Goal: Complete application form: Complete application form

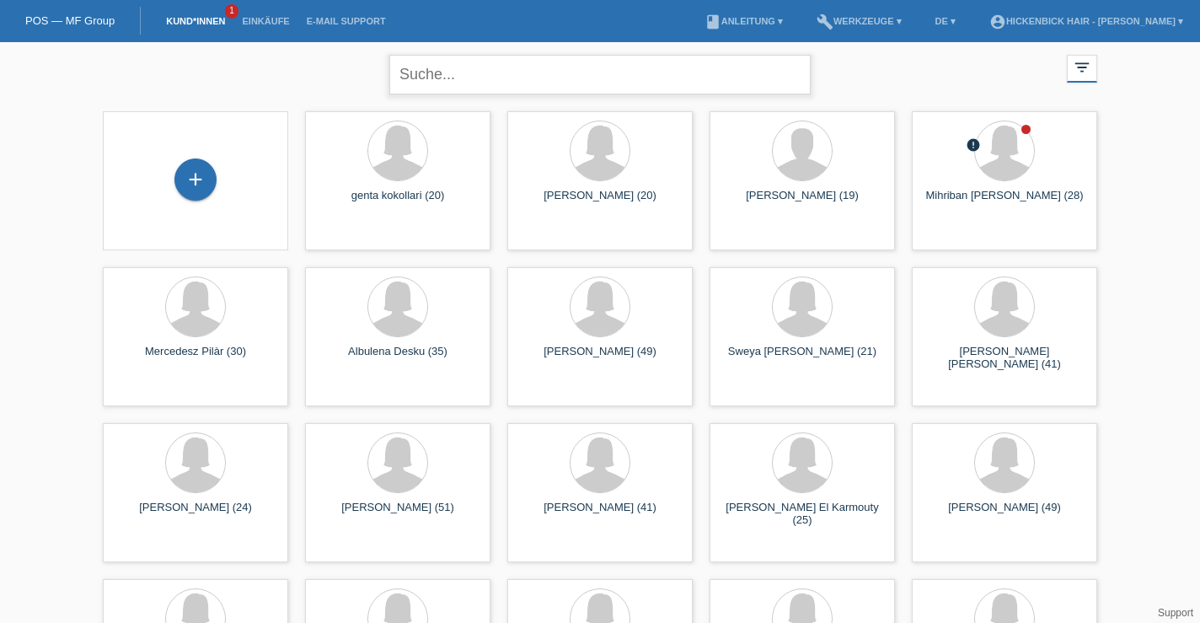
click at [492, 70] on input "text" at bounding box center [599, 75] width 421 height 40
type input "leonita setoshi"
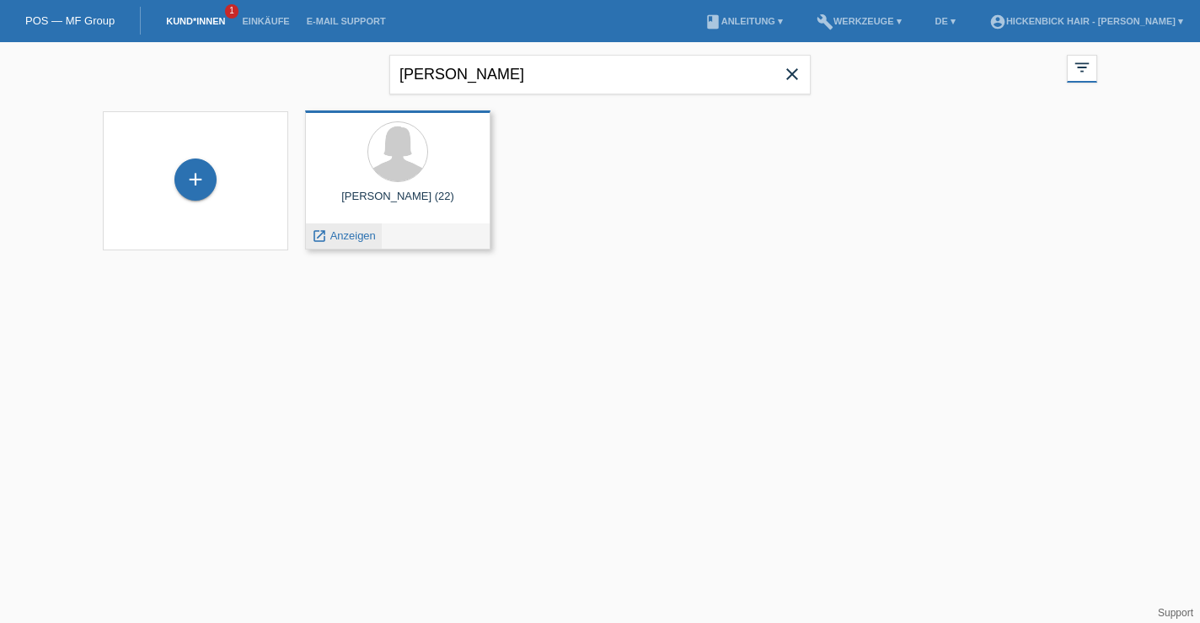
click at [360, 233] on span "Anzeigen" at bounding box center [352, 235] width 45 height 13
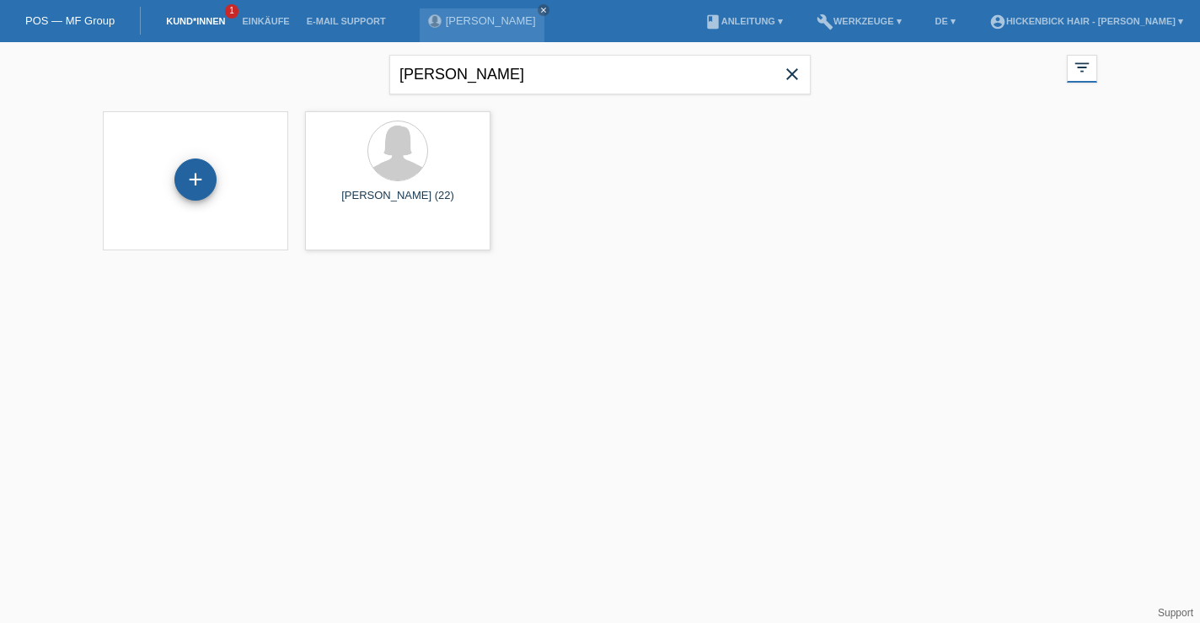
click at [202, 176] on div "+" at bounding box center [195, 179] width 42 height 42
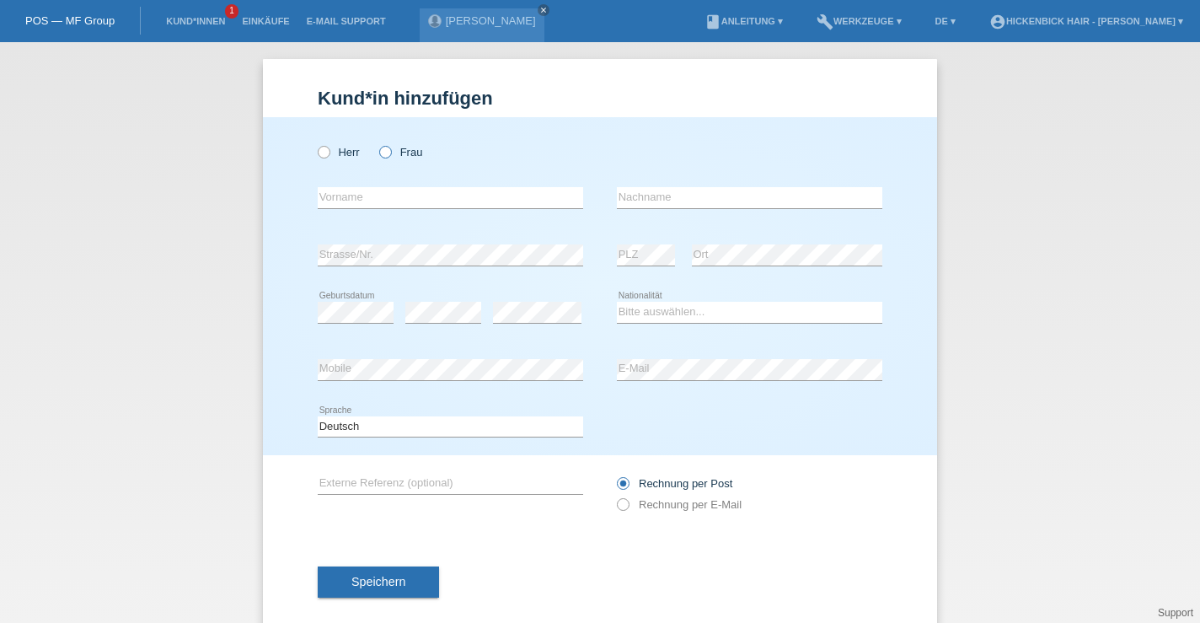
click at [377, 143] on icon at bounding box center [377, 143] width 0 height 0
click at [388, 151] on input "Frau" at bounding box center [384, 151] width 11 height 11
radio input "true"
click at [377, 197] on input "text" at bounding box center [450, 197] width 265 height 21
type input "[PERSON_NAME]"
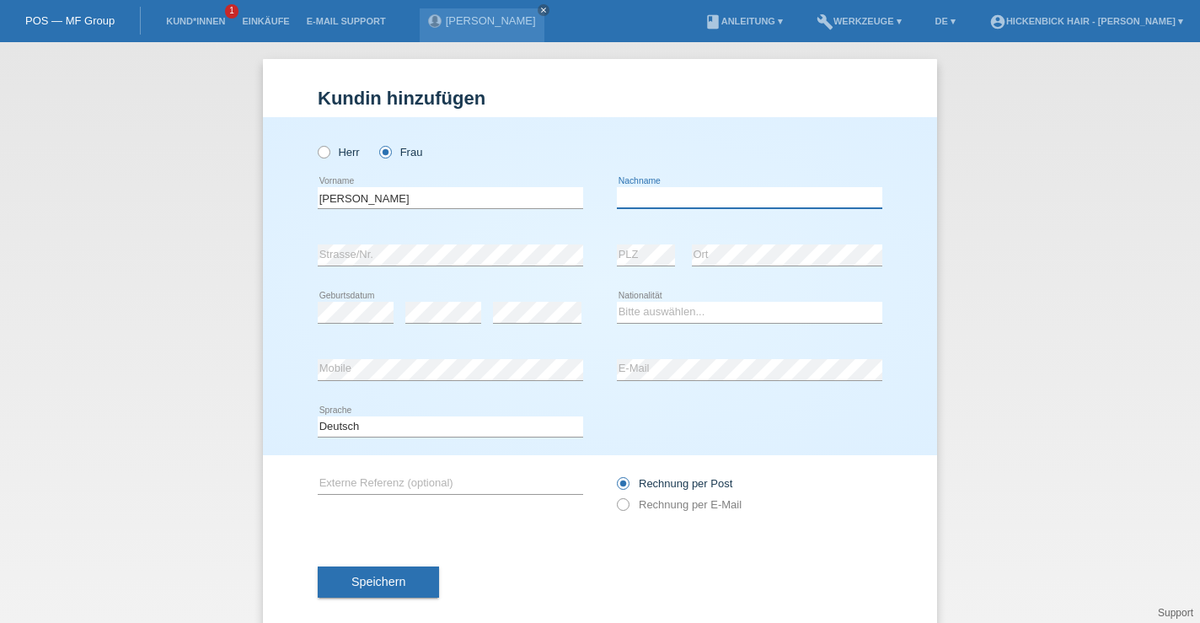
click at [652, 197] on input "text" at bounding box center [749, 197] width 265 height 21
type input "fetoshi"
click at [430, 244] on div "error Strasse/Nr." at bounding box center [450, 255] width 265 height 57
click at [747, 319] on select "Bitte auswählen... Schweiz Deutschland Liechtenstein Österreich ------------ Af…" at bounding box center [749, 312] width 265 height 20
select select "XK"
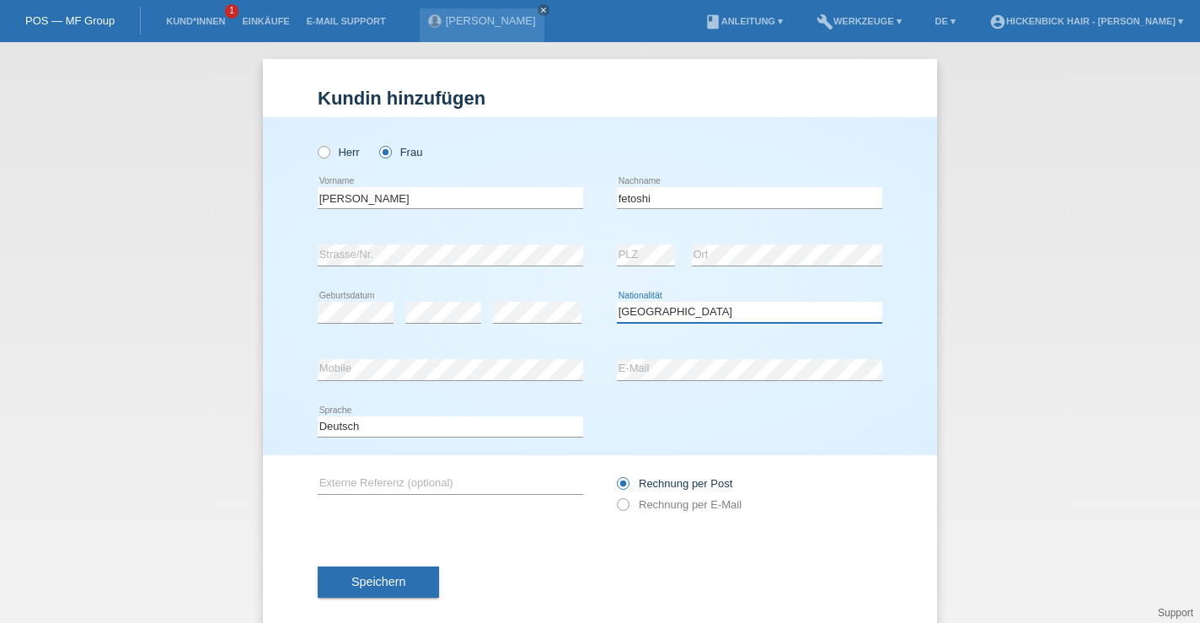
click at [617, 302] on select "Bitte auswählen... Schweiz Deutschland Liechtenstein Österreich ------------ Af…" at bounding box center [749, 312] width 265 height 20
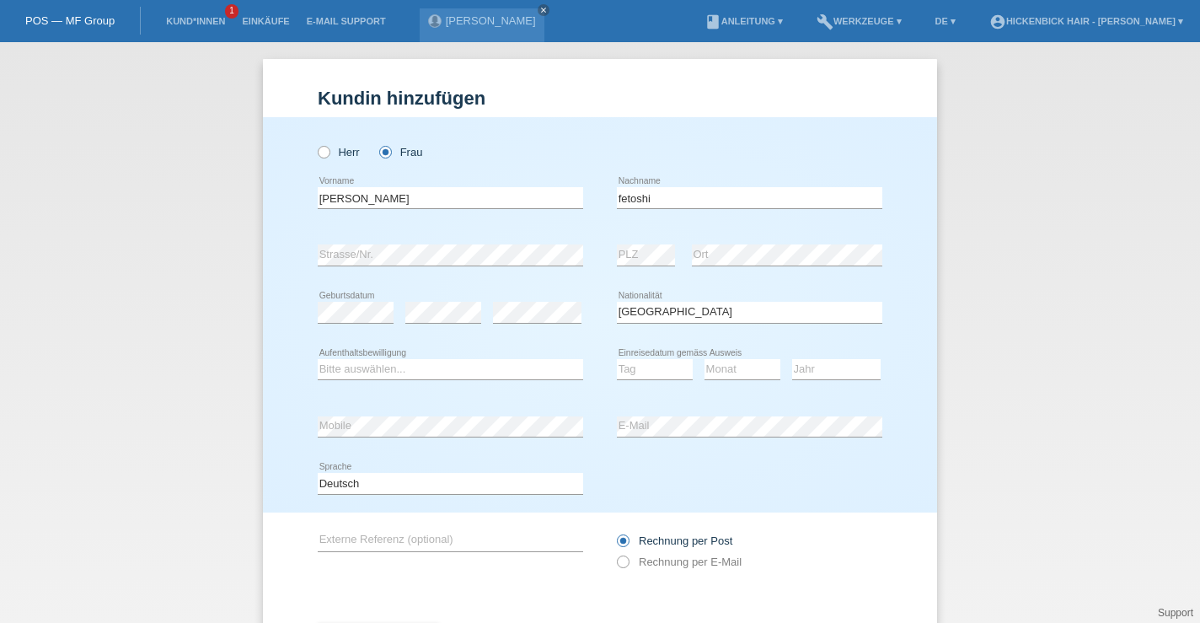
click at [424, 357] on div "Bitte auswählen... C B B - Flüchtlingsstatus Andere error Aufenthaltsbewilligung" at bounding box center [450, 369] width 265 height 57
click at [422, 367] on select "Bitte auswählen... C B B - Flüchtlingsstatus Andere" at bounding box center [450, 369] width 265 height 20
select select "C"
click at [318, 359] on select "Bitte auswählen... C B B - Flüchtlingsstatus Andere" at bounding box center [450, 369] width 265 height 20
click at [654, 370] on select "Tag 01 02 03 04 05 06 07 08 09 10 11" at bounding box center [655, 369] width 76 height 20
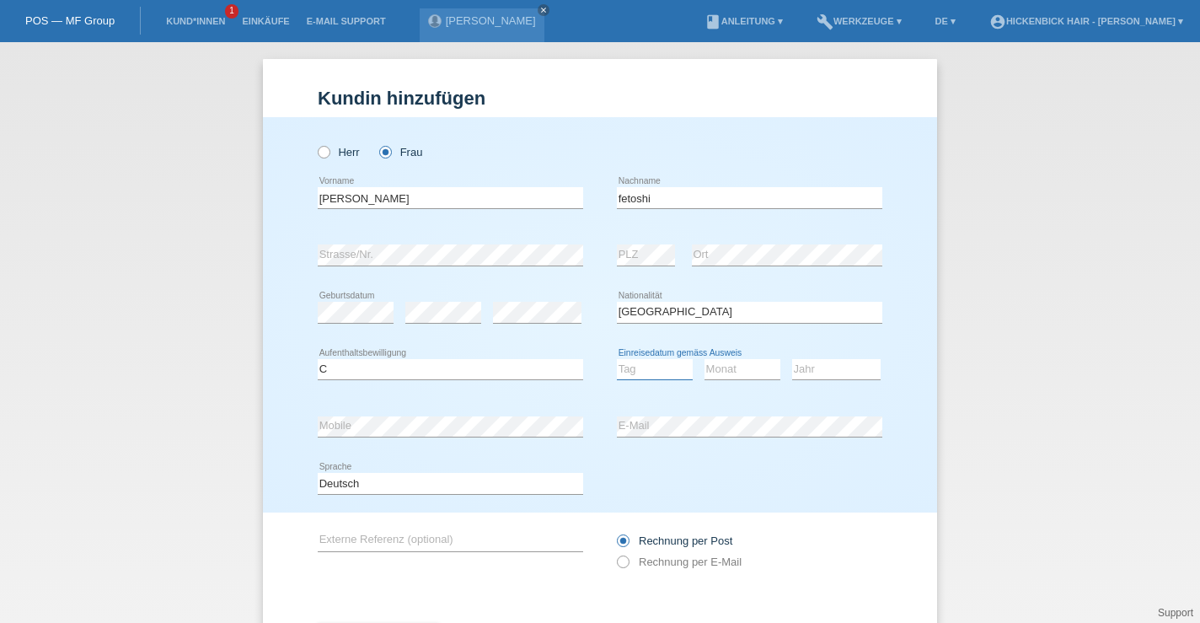
select select "07"
click at [617, 359] on select "Tag 01 02 03 04 05 06 07 08 09 10 11" at bounding box center [655, 369] width 76 height 20
click at [758, 364] on select "Monat 01 02 03 04 05 06 07 08 09 10 11" at bounding box center [742, 369] width 76 height 20
select select "11"
click at [704, 359] on select "Monat 01 02 03 04 05 06 07 08 09 10 11" at bounding box center [742, 369] width 76 height 20
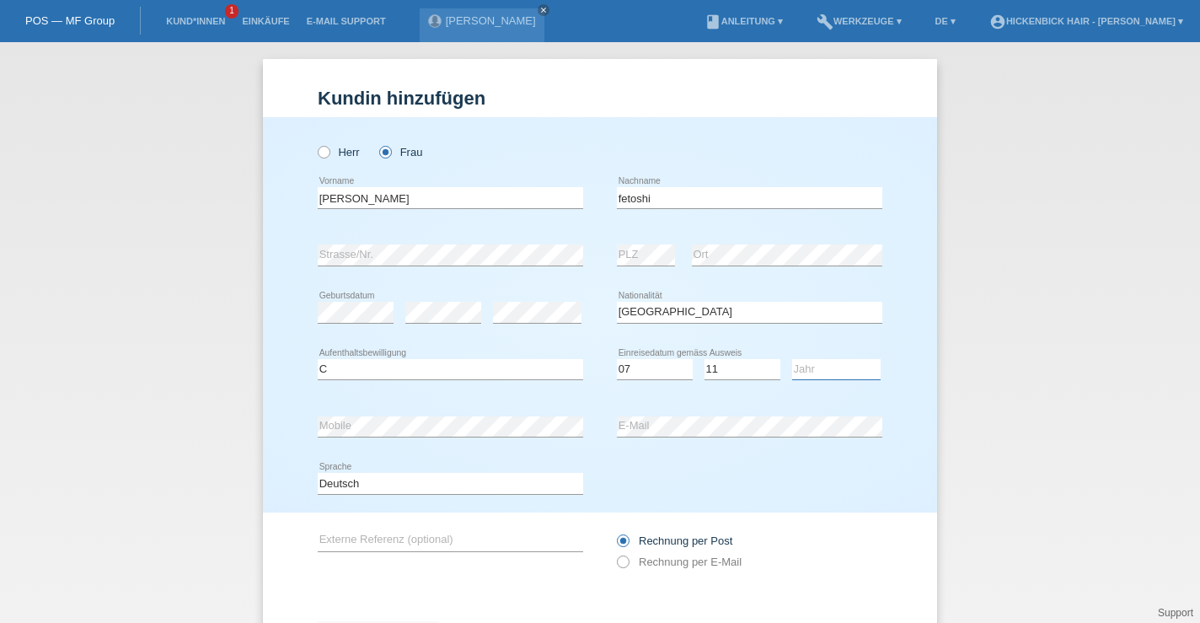
click at [834, 372] on select "Jahr 2025 2024 2023 2022 2021 2020 2019 2018 2017 2016 2015 2014 2013 2012 2011…" at bounding box center [836, 369] width 88 height 20
select select "2001"
click at [792, 359] on select "Jahr 2025 2024 2023 2022 2021 2020 2019 2018 2017 2016 2015 2014 2013 2012 2011…" at bounding box center [836, 369] width 88 height 20
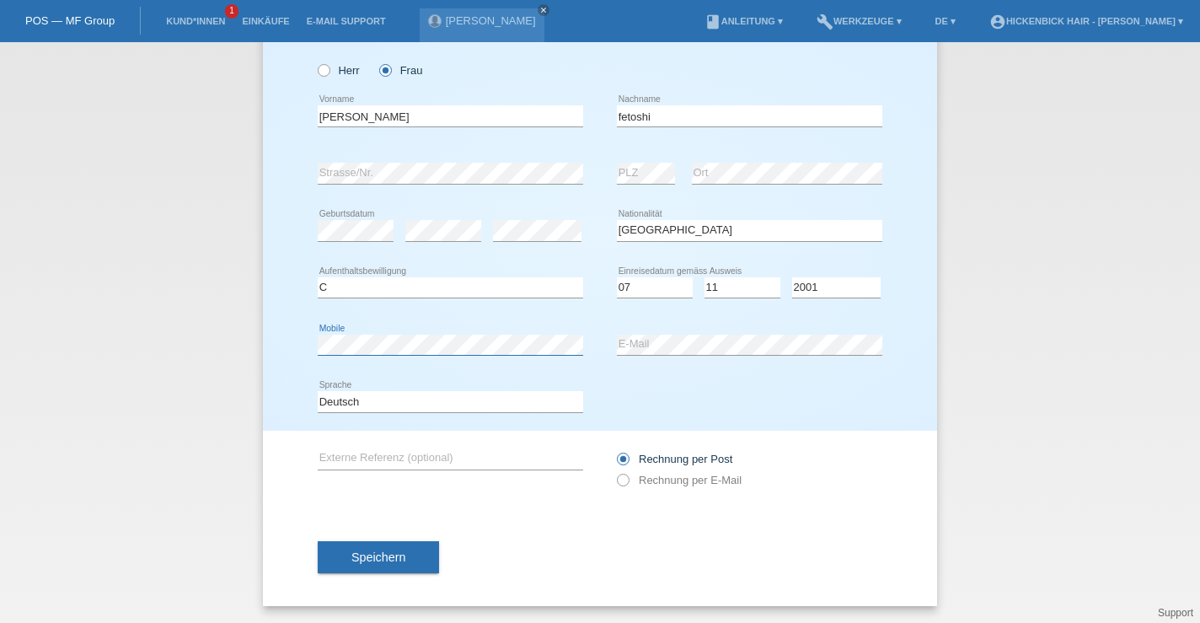
scroll to position [83, 0]
click at [388, 551] on span "Speichern" at bounding box center [378, 556] width 54 height 13
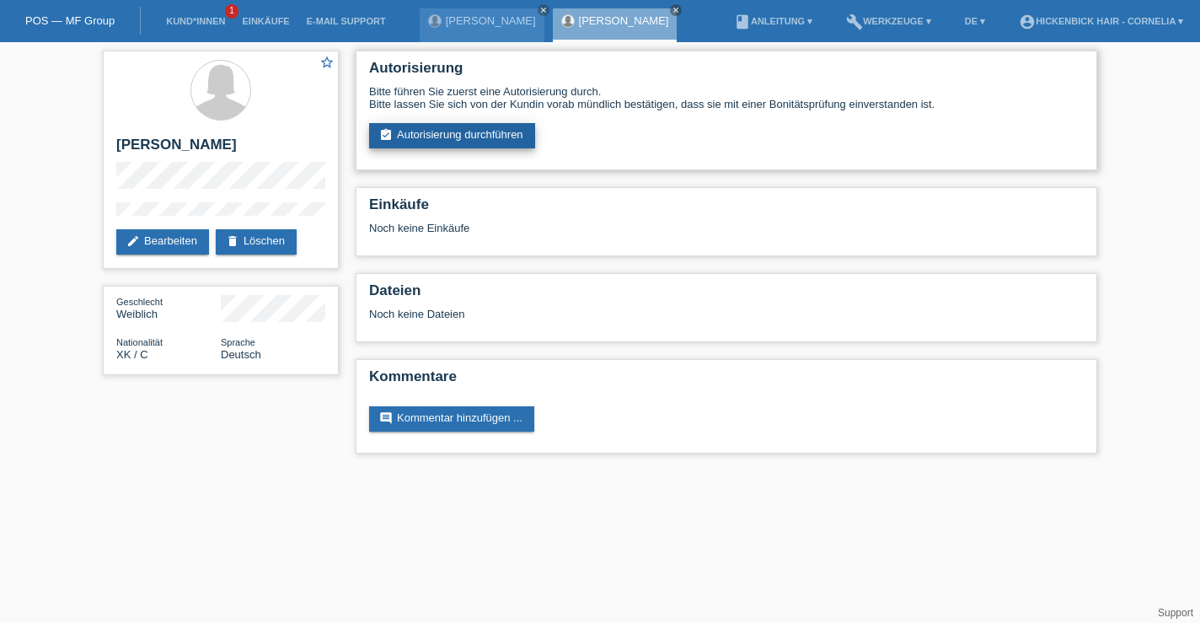
click at [448, 139] on link "assignment_turned_in Autorisierung durchführen" at bounding box center [452, 135] width 166 height 25
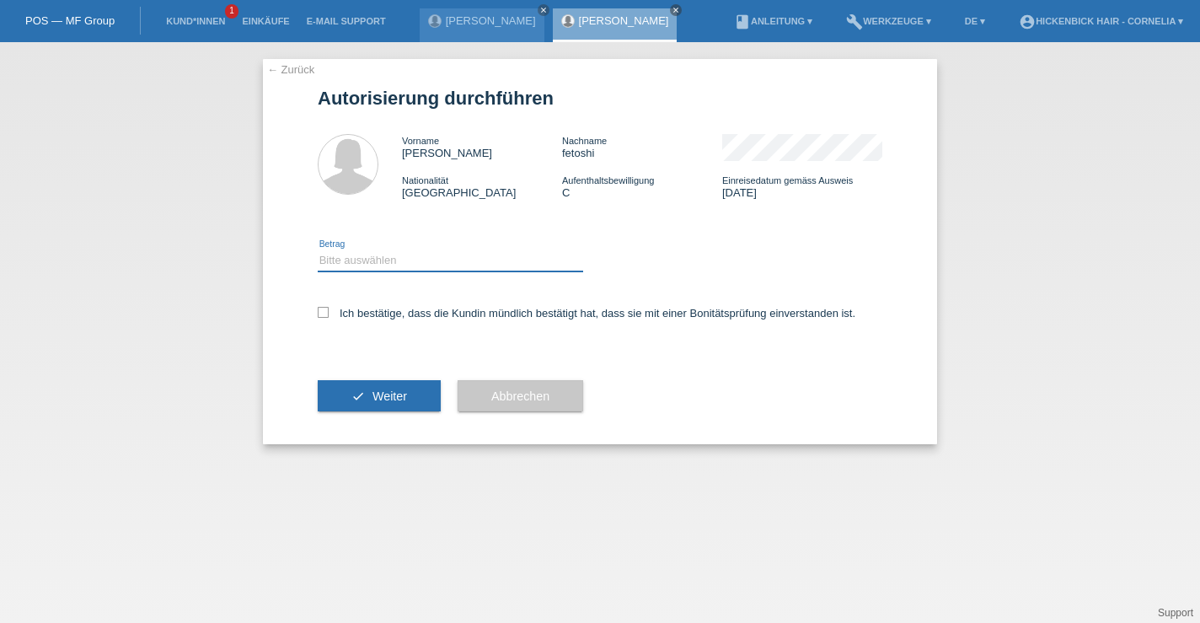
click at [382, 260] on select "Bitte auswählen CHF 1.00 - CHF 499.00 CHF 500.00 - CHF 1'999.00 CHF 2'000.00 - …" at bounding box center [450, 260] width 265 height 20
select select "2"
click at [318, 253] on select "Bitte auswählen CHF 1.00 - CHF 499.00 CHF 500.00 - CHF 1'999.00 CHF 2'000.00 - …" at bounding box center [450, 260] width 265 height 20
click at [319, 310] on icon at bounding box center [323, 312] width 11 height 11
click at [319, 310] on input "Ich bestätige, dass die Kundin mündlich bestätigt hat, dass sie mit einer Bonit…" at bounding box center [323, 312] width 11 height 11
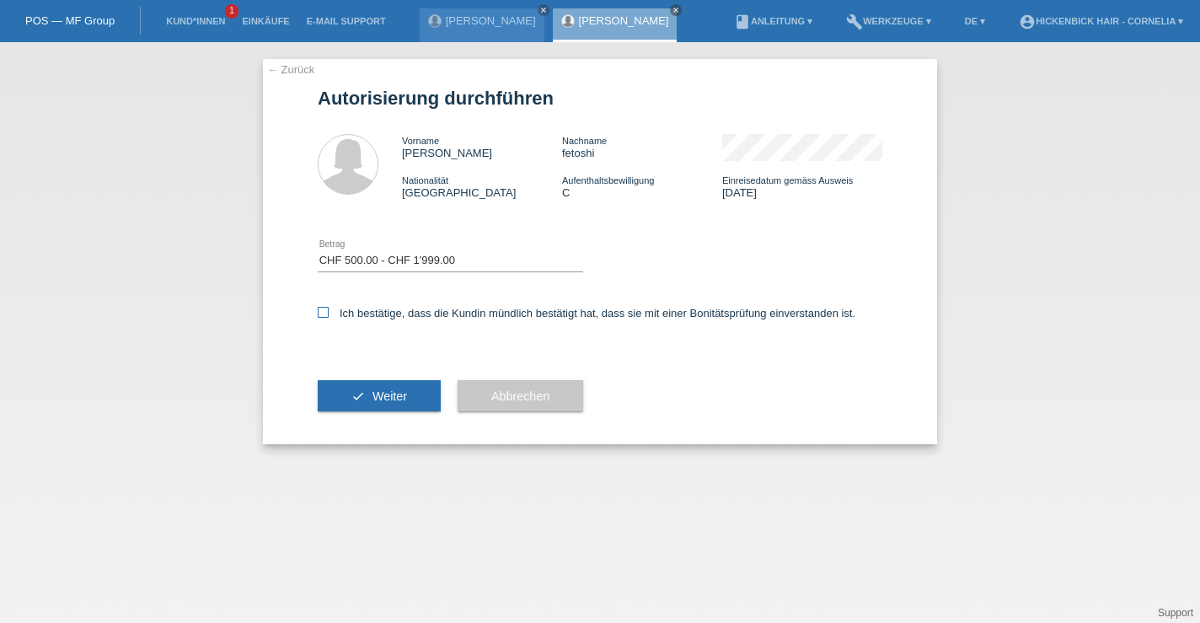
checkbox input "true"
click at [492, 261] on select "Bitte auswählen CHF 1.00 - CHF 499.00 CHF 500.00 - CHF 1'999.00 CHF 2'000.00 - …" at bounding box center [450, 260] width 265 height 20
click at [318, 253] on select "Bitte auswählen CHF 1.00 - CHF 499.00 CHF 500.00 - CHF 1'999.00 CHF 2'000.00 - …" at bounding box center [450, 260] width 265 height 20
click at [410, 399] on button "check Weiter" at bounding box center [379, 396] width 123 height 32
